Goal: Task Accomplishment & Management: Complete application form

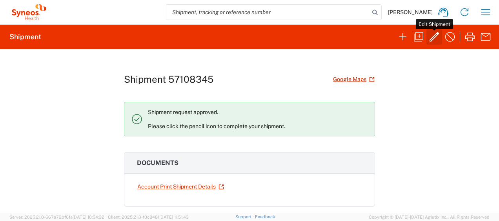
click at [435, 36] on icon "button" at bounding box center [434, 37] width 13 height 13
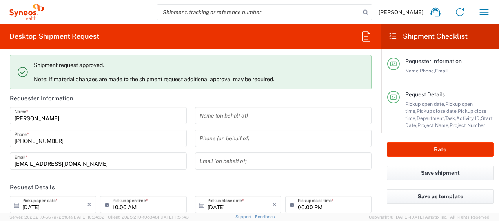
type input "Your Packaging"
type input "4510 DEPARTMENTAL EXPENSE"
type input "[GEOGRAPHIC_DATA]"
type input "4510 DEPARTMENTAL EXPENSE"
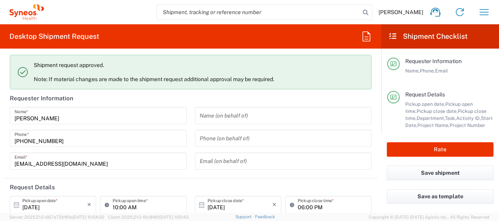
type input "4510"
type input "Syneos Health Ukraine, LLC"
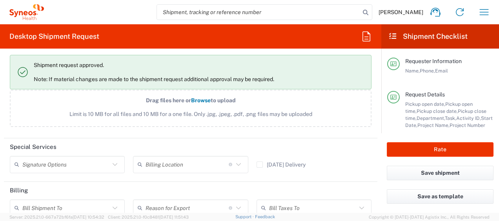
scroll to position [1059, 0]
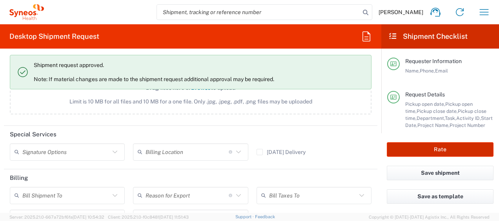
click at [466, 149] on button "Rate" at bounding box center [440, 149] width 107 height 15
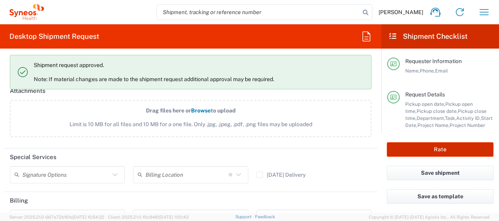
scroll to position [1081, 0]
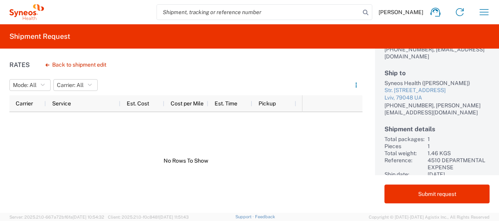
scroll to position [95, 0]
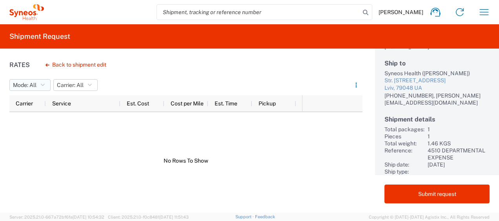
click at [39, 86] on button "Mode: All" at bounding box center [29, 85] width 41 height 12
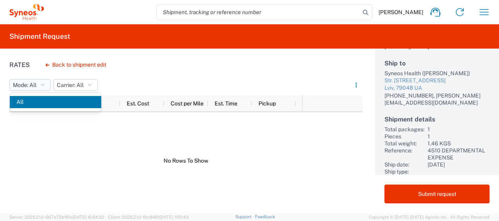
click at [44, 82] on icon "button" at bounding box center [43, 84] width 4 height 5
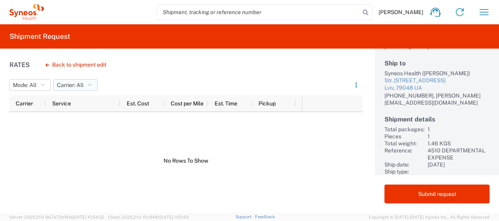
click at [94, 82] on button "Carrier: All" at bounding box center [75, 85] width 44 height 12
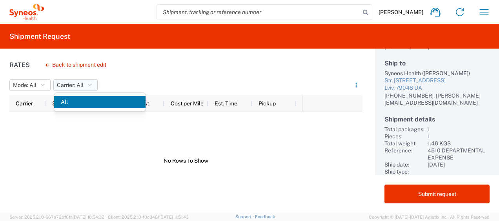
click at [94, 82] on button "Carrier: All" at bounding box center [75, 85] width 44 height 12
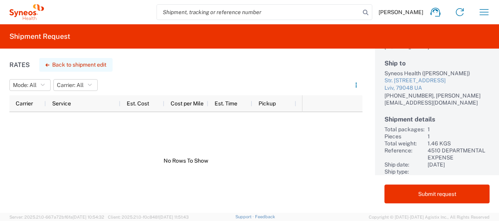
click at [77, 63] on button "Back to shipment edit" at bounding box center [75, 65] width 73 height 14
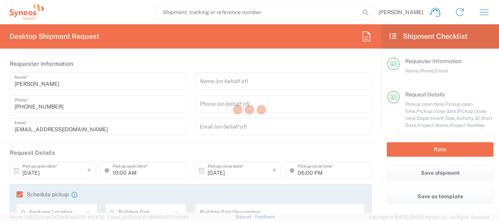
type input "4510 DEPARTMENTAL EXPENSE"
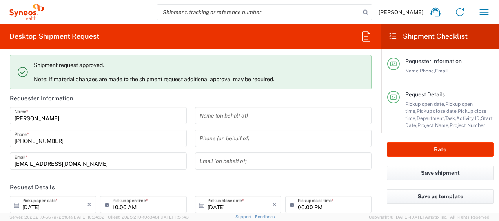
type input "4510 DEPARTMENTAL EXPENSE"
type input "Your Packaging"
type input "4510"
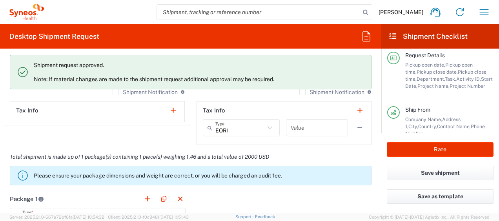
scroll to position [706, 0]
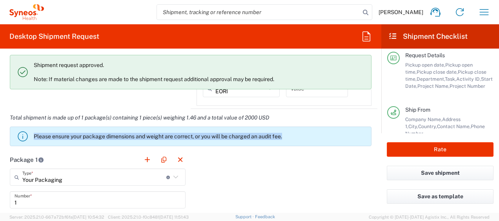
drag, startPoint x: 295, startPoint y: 134, endPoint x: 27, endPoint y: 130, distance: 268.2
click at [27, 130] on agx-banner "Please ensure your package dimensions and weight are correct, or you will be ch…" at bounding box center [190, 137] width 361 height 20
copy p "Please ensure your package dimensions and weight are correct, or you will be ch…"
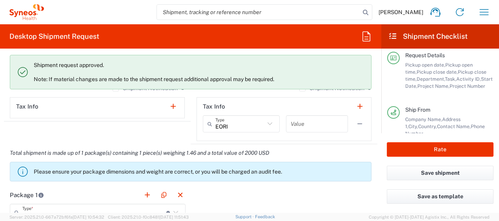
scroll to position [658, 0]
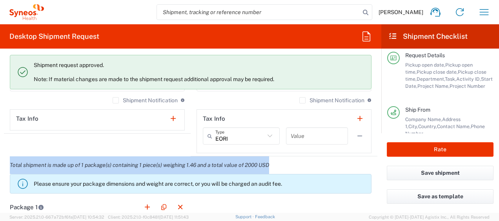
drag, startPoint x: 9, startPoint y: 164, endPoint x: 286, endPoint y: 167, distance: 277.2
click at [286, 167] on div "Total shipment is made up of 1 package(s) containing 1 piece(s) weighing 1.46 a…" at bounding box center [190, 177] width 381 height 42
copy em "Total shipment is made up of 1 package(s) containing 1 piece(s) weighing 1.46 a…"
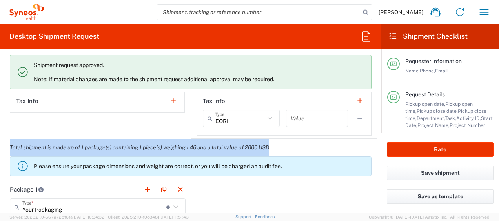
scroll to position [706, 0]
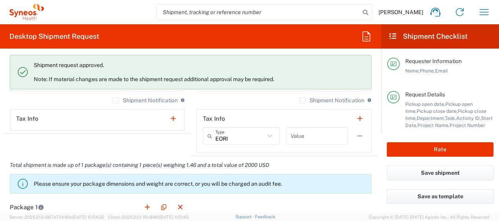
scroll to position [619, 0]
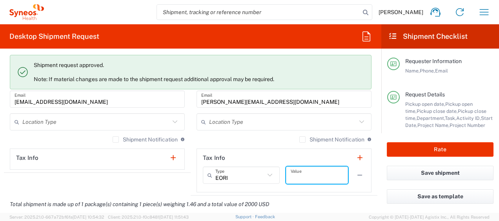
click at [304, 173] on input "text" at bounding box center [317, 176] width 53 height 14
type input "г"
click at [259, 142] on div "Shipment Notification If checked, a shipment notification email will be sent to…" at bounding box center [283, 142] width 175 height 13
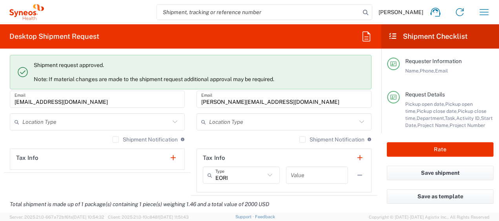
click at [265, 173] on icon at bounding box center [270, 175] width 10 height 10
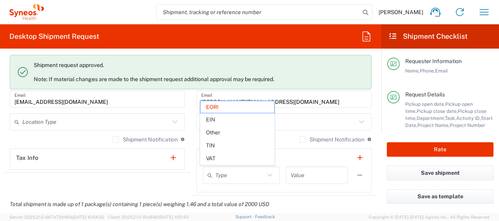
click at [265, 172] on icon at bounding box center [270, 175] width 10 height 10
click at [296, 158] on header "Tax Info" at bounding box center [284, 158] width 174 height 18
type input "EORI"
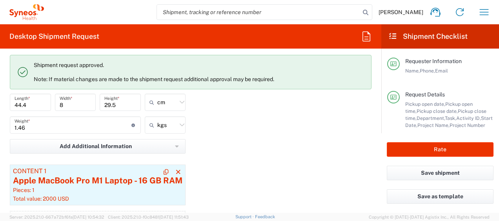
scroll to position [815, 0]
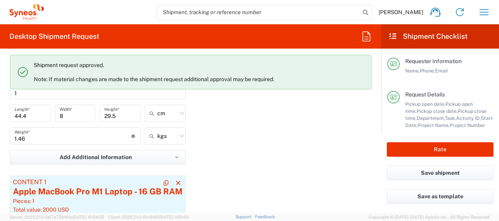
click at [100, 191] on div "Apple MacBook Pro M1 Laptop - 16 GB RAM" at bounding box center [97, 192] width 169 height 12
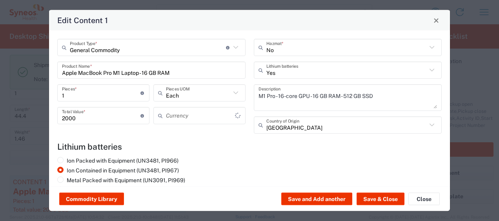
type input "US Dollar"
click at [427, 71] on icon at bounding box center [432, 70] width 10 height 10
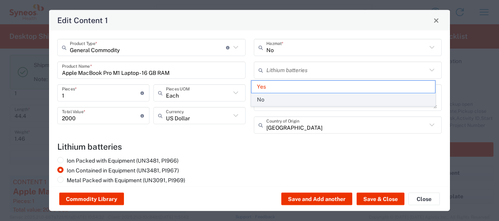
click at [297, 100] on span "No" at bounding box center [342, 100] width 183 height 12
type input "No"
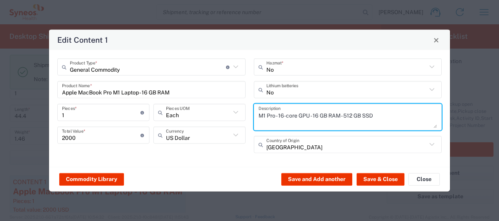
drag, startPoint x: 398, startPoint y: 115, endPoint x: 197, endPoint y: 111, distance: 201.6
click at [197, 111] on div "General Commodity Product Type * Document: Paper document generated internally …" at bounding box center [249, 108] width 392 height 100
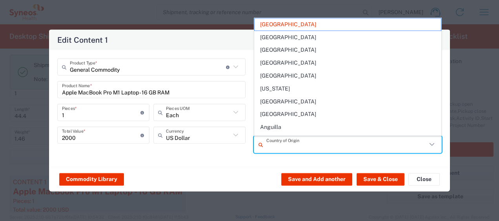
drag, startPoint x: 294, startPoint y: 147, endPoint x: 212, endPoint y: 145, distance: 82.3
click at [212, 145] on div "General Commodity Product Type * Document: Paper document generated internally …" at bounding box center [249, 108] width 392 height 100
type input "[GEOGRAPHIC_DATA]"
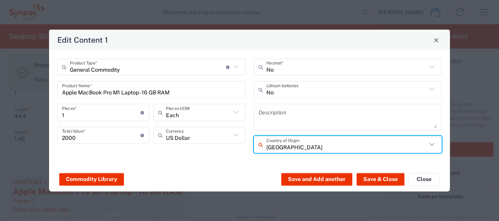
click at [421, 147] on input "[GEOGRAPHIC_DATA]" at bounding box center [346, 145] width 161 height 14
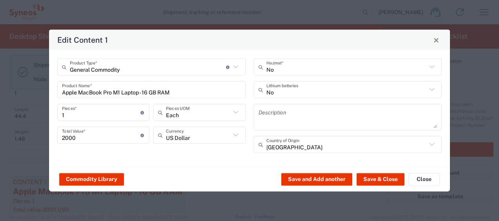
click at [435, 143] on icon at bounding box center [432, 145] width 10 height 10
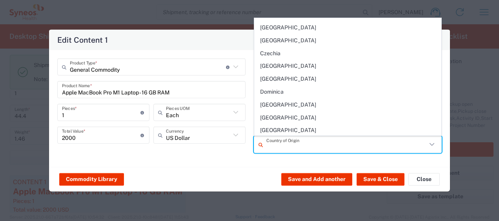
scroll to position [784, 0]
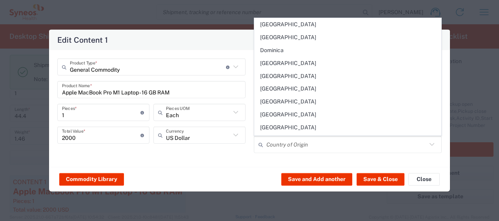
click at [234, 164] on div "General Commodity Product Type * Document: Paper document generated internally …" at bounding box center [249, 108] width 401 height 117
type input "[GEOGRAPHIC_DATA]"
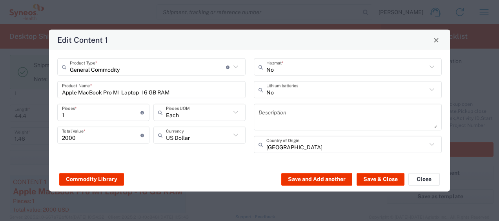
click at [437, 143] on div "China Country of Origin" at bounding box center [348, 144] width 188 height 17
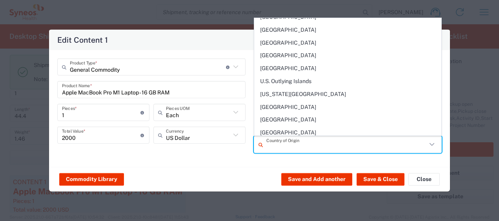
scroll to position [2901, 0]
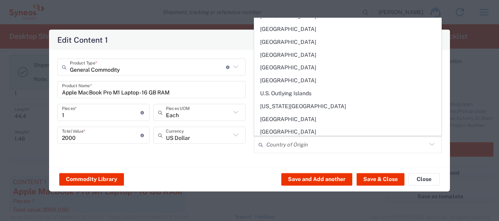
click at [234, 165] on div "General Commodity Product Type * Document: Paper document generated internally …" at bounding box center [249, 108] width 401 height 117
type input "[GEOGRAPHIC_DATA]"
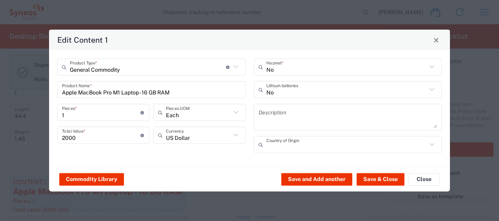
scroll to position [0, 0]
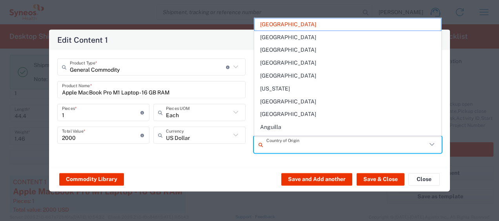
drag, startPoint x: 301, startPoint y: 147, endPoint x: 228, endPoint y: 140, distance: 73.7
click at [229, 140] on div "General Commodity Product Type * Document: Paper document generated internally …" at bounding box center [249, 108] width 392 height 100
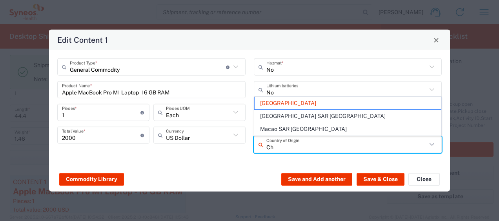
type input "C"
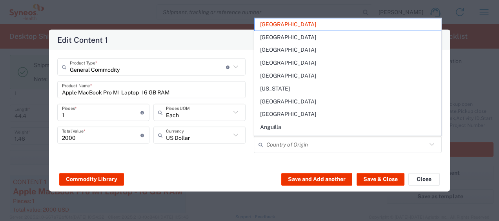
click at [223, 165] on div "General Commodity Product Type * Document: Paper document generated internally …" at bounding box center [249, 108] width 401 height 117
type input "[GEOGRAPHIC_DATA]"
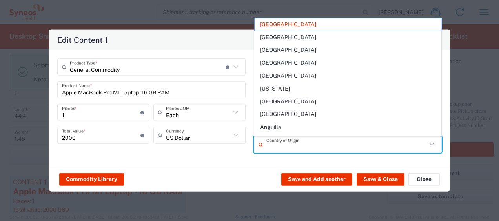
click at [297, 147] on input "text" at bounding box center [346, 145] width 161 height 14
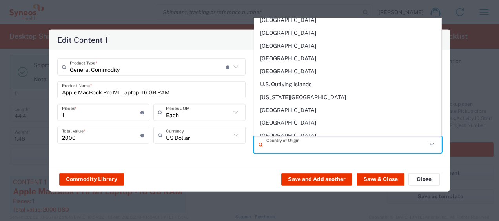
scroll to position [2884, 0]
click at [282, 143] on span "[GEOGRAPHIC_DATA]" at bounding box center [347, 149] width 187 height 12
type input "[GEOGRAPHIC_DATA]"
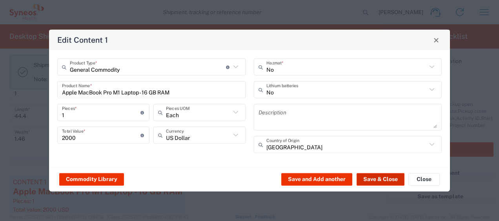
click at [392, 176] on button "Save & Close" at bounding box center [380, 179] width 48 height 13
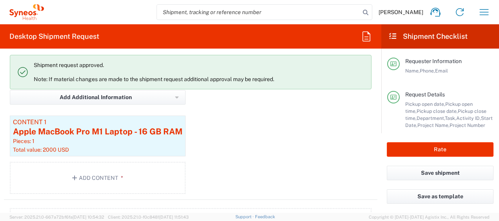
scroll to position [894, 0]
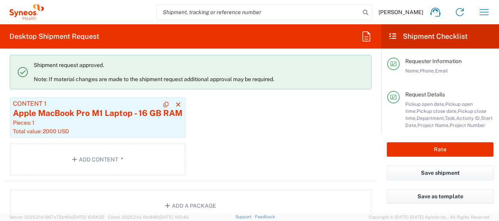
click at [113, 120] on div "Pieces: 1" at bounding box center [97, 122] width 169 height 7
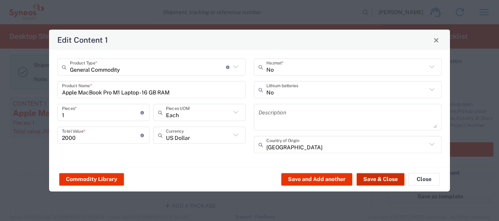
click at [390, 180] on button "Save & Close" at bounding box center [380, 179] width 48 height 13
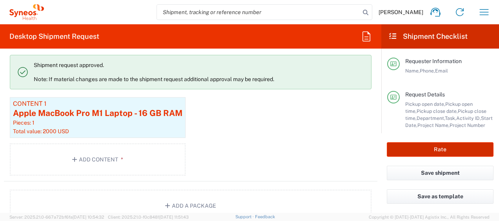
click at [428, 149] on button "Rate" at bounding box center [440, 149] width 107 height 15
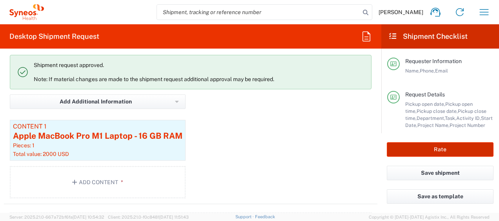
scroll to position [916, 0]
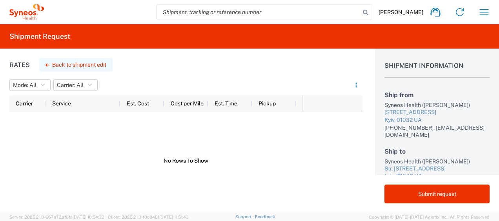
click at [81, 64] on button "Back to shipment edit" at bounding box center [75, 65] width 73 height 14
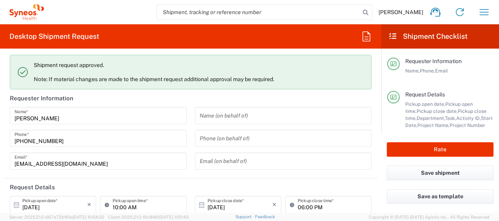
type input "4510 DEPARTMENTAL EXPENSE"
type input "Your Packaging"
type input "4510 DEPARTMENTAL EXPENSE"
type input "4510"
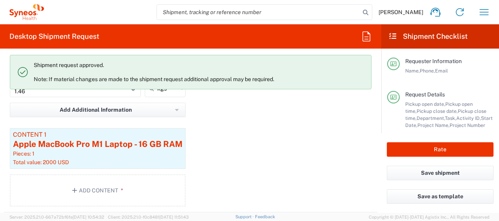
scroll to position [902, 0]
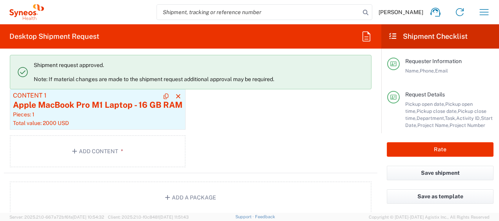
click at [92, 111] on div "Pieces: 1" at bounding box center [97, 114] width 169 height 7
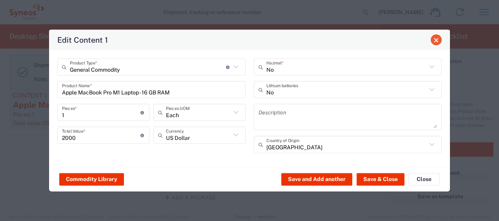
click at [438, 37] on button "Close" at bounding box center [435, 40] width 11 height 11
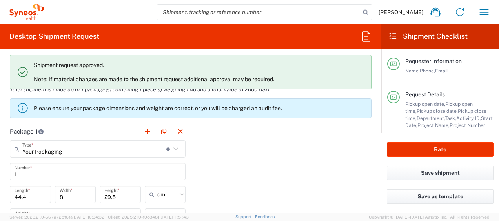
scroll to position [745, 0]
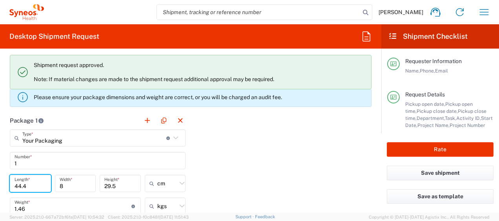
drag, startPoint x: 31, startPoint y: 178, endPoint x: 35, endPoint y: 172, distance: 7.1
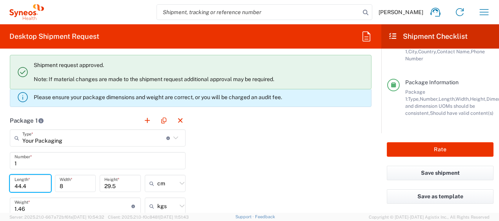
scroll to position [168, 0]
drag, startPoint x: 463, startPoint y: 84, endPoint x: 437, endPoint y: 94, distance: 27.7
click at [437, 94] on div "Package 1: Type, Number, Length, Width, Height, Dimension, Weight, Weight and d…" at bounding box center [449, 103] width 88 height 28
copy div "Length, Width, Height,"
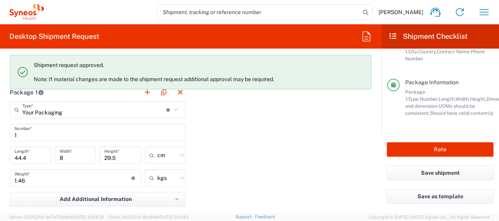
scroll to position [784, 0]
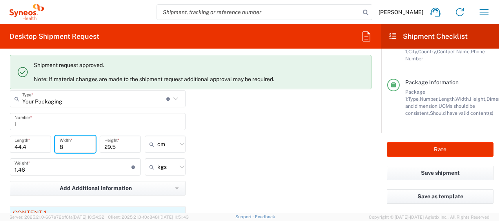
drag, startPoint x: 68, startPoint y: 146, endPoint x: 28, endPoint y: 137, distance: 41.0
click at [32, 141] on div "44.4 Length * 8 Width * 29.5 Height * cm cm ft in" at bounding box center [98, 147] width 180 height 23
type input "29.5"
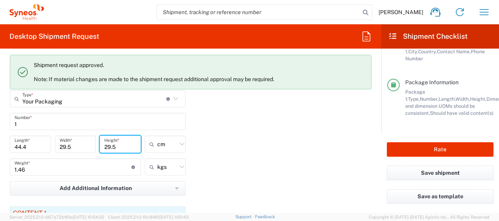
drag, startPoint x: 118, startPoint y: 146, endPoint x: 94, endPoint y: 141, distance: 24.5
click at [94, 142] on div "44.4 Length * 29.5 Width * 29.5 Height * cm cm ft in" at bounding box center [98, 147] width 180 height 23
type input "8"
click at [282, 157] on div "Package 1 Your Packaging Type * Material used to package goods Your Packaging E…" at bounding box center [190, 182] width 373 height 218
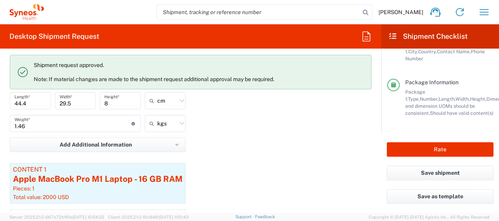
scroll to position [863, 0]
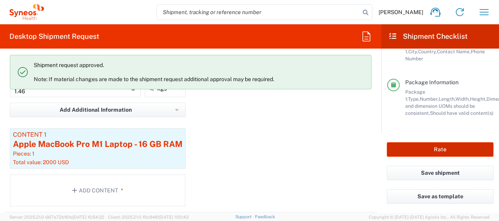
click at [453, 151] on button "Rate" at bounding box center [440, 149] width 107 height 15
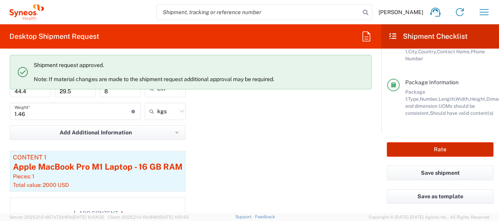
scroll to position [885, 0]
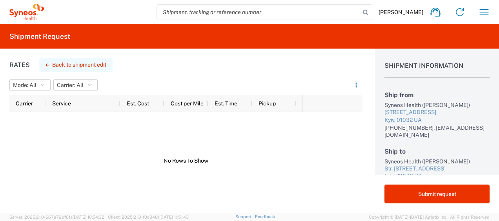
click at [70, 65] on button "Back to shipment edit" at bounding box center [75, 65] width 73 height 14
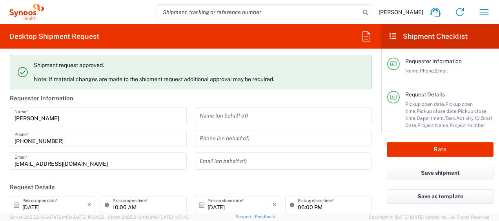
type input "[GEOGRAPHIC_DATA]"
type input "4510 DEPARTMENTAL EXPENSE"
type input "Your Packaging"
type input "[GEOGRAPHIC_DATA]"
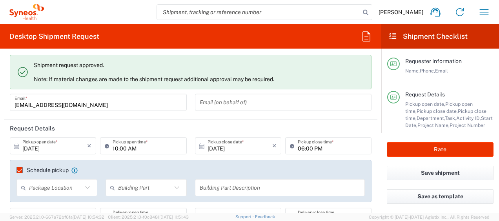
type input "4510 DEPARTMENTAL EXPENSE"
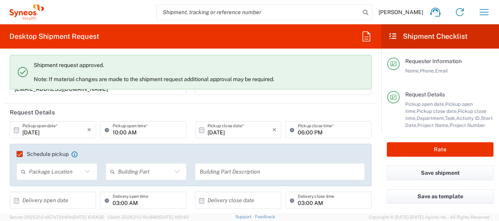
scroll to position [78, 0]
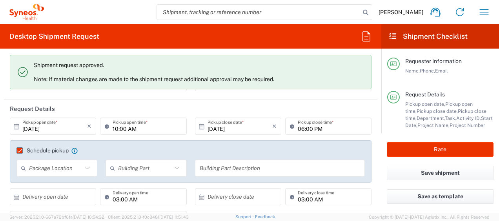
type input "4510"
click at [17, 125] on icon at bounding box center [16, 126] width 7 height 7
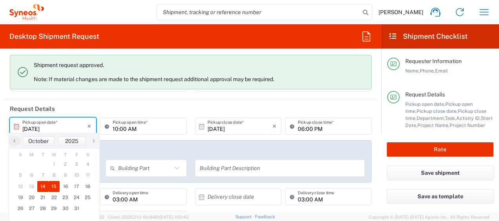
click at [54, 184] on span "15" at bounding box center [54, 186] width 11 height 11
type input "[DATE]"
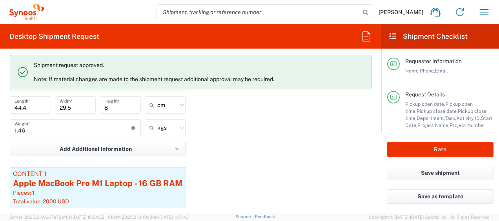
scroll to position [863, 0]
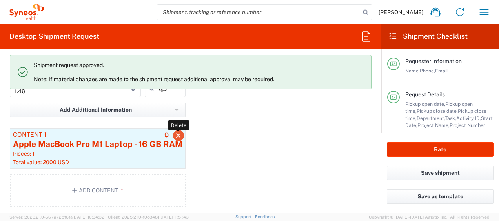
click at [178, 133] on icon "button" at bounding box center [178, 135] width 7 height 5
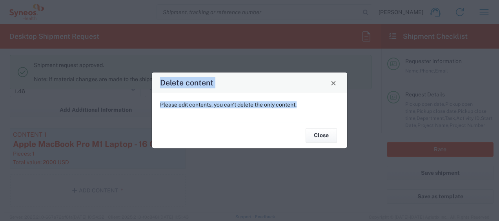
drag, startPoint x: 301, startPoint y: 104, endPoint x: 136, endPoint y: 107, distance: 165.9
click at [136, 107] on div "Delete content Please edit contents, you can't delete the only content. Close" at bounding box center [249, 110] width 499 height 221
copy div "Delete content Please edit contents, you can't delete the only content."
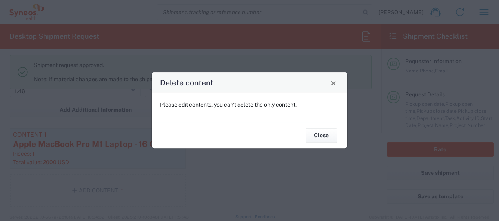
click at [263, 138] on div "Close" at bounding box center [249, 135] width 195 height 26
click at [318, 138] on button "Close" at bounding box center [320, 135] width 31 height 15
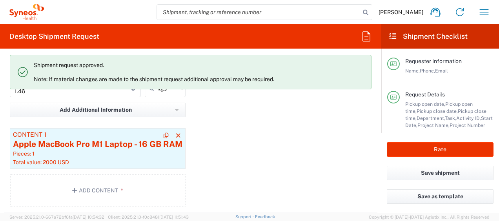
click at [103, 140] on div "Apple MacBook Pro M1 Laptop - 16 GB RAM" at bounding box center [97, 144] width 169 height 12
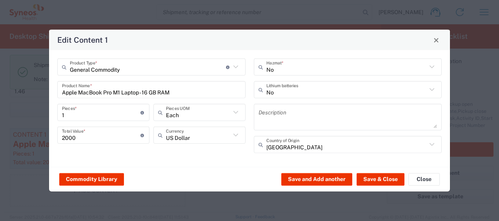
click at [433, 68] on icon at bounding box center [432, 67] width 10 height 10
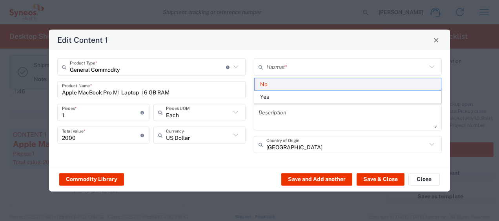
click at [288, 83] on span "No" at bounding box center [347, 84] width 187 height 12
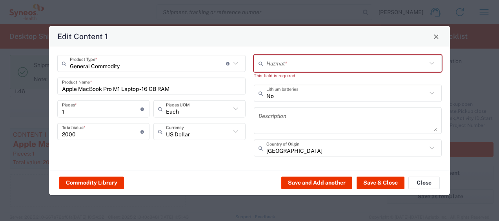
click at [431, 63] on icon at bounding box center [432, 63] width 10 height 10
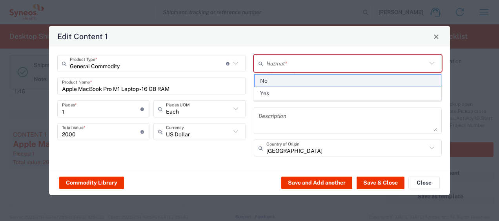
click at [275, 78] on span "No" at bounding box center [347, 81] width 187 height 12
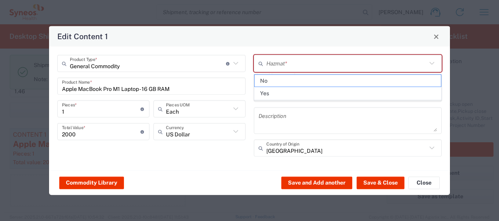
type input "No"
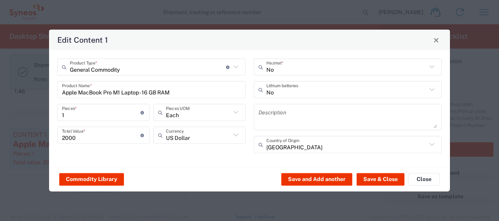
click at [431, 90] on icon at bounding box center [431, 89] width 5 height 3
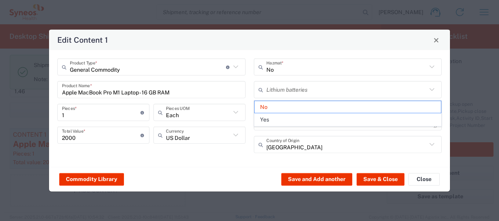
click at [269, 106] on span "No" at bounding box center [347, 107] width 187 height 12
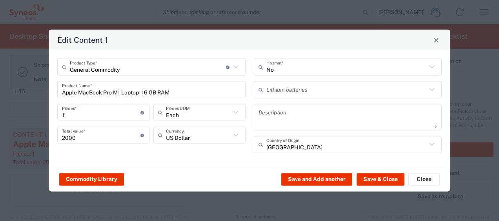
click at [387, 90] on input "text" at bounding box center [346, 90] width 161 height 14
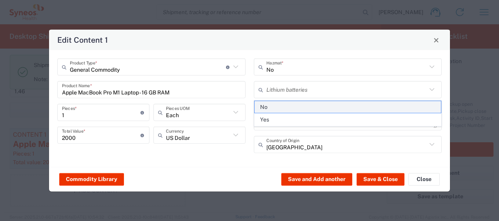
click at [307, 107] on span "No" at bounding box center [347, 107] width 187 height 12
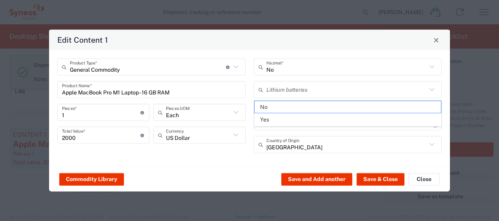
type input "No"
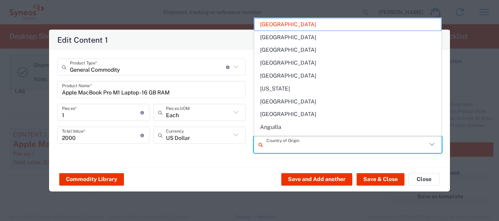
drag, startPoint x: 294, startPoint y: 147, endPoint x: 238, endPoint y: 145, distance: 56.5
click at [238, 145] on div "General Commodity Product Type * Document: Paper document generated internally …" at bounding box center [249, 108] width 392 height 100
type input "[GEOGRAPHIC_DATA]"
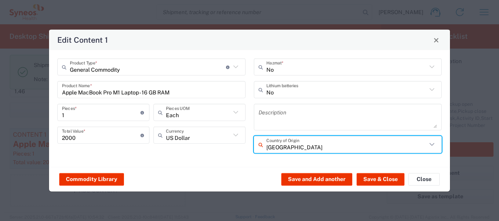
click at [227, 169] on div "Commodity Library Save and Add another Save & Close Close" at bounding box center [249, 179] width 401 height 25
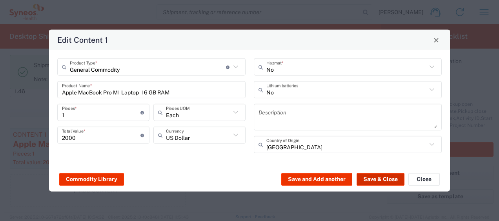
click at [390, 178] on button "Save & Close" at bounding box center [380, 179] width 48 height 13
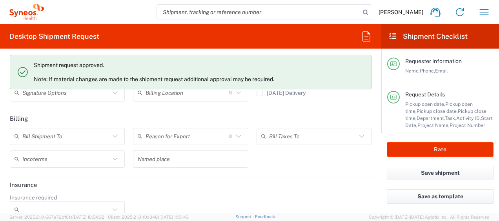
scroll to position [1129, 0]
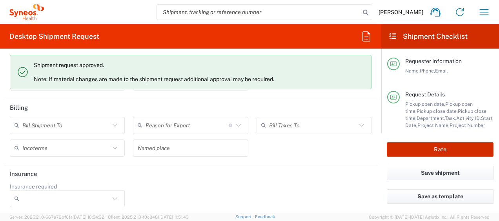
click at [449, 148] on button "Rate" at bounding box center [440, 149] width 107 height 15
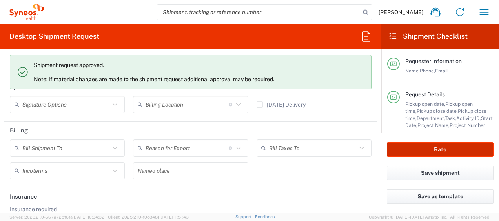
scroll to position [1151, 0]
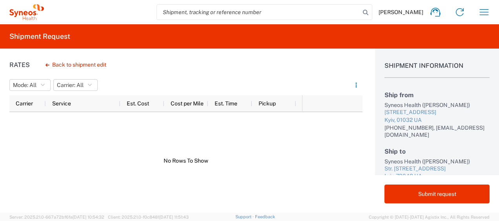
drag, startPoint x: 223, startPoint y: 162, endPoint x: 158, endPoint y: 160, distance: 65.1
click at [158, 160] on div at bounding box center [155, 161] width 292 height 98
drag, startPoint x: 158, startPoint y: 160, endPoint x: 242, endPoint y: 163, distance: 83.6
click at [242, 163] on div at bounding box center [155, 161] width 292 height 98
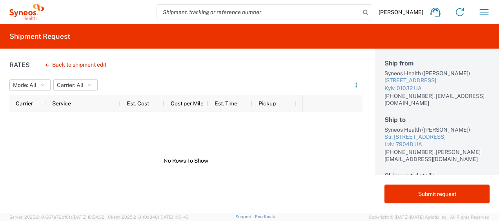
scroll to position [39, 0]
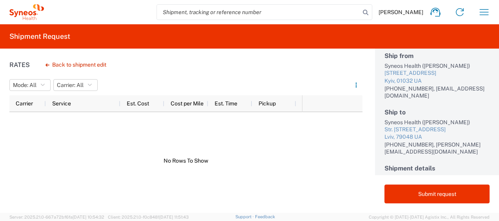
drag, startPoint x: 158, startPoint y: 160, endPoint x: 229, endPoint y: 160, distance: 71.0
click at [229, 160] on div at bounding box center [155, 161] width 292 height 98
